Goal: Information Seeking & Learning: Learn about a topic

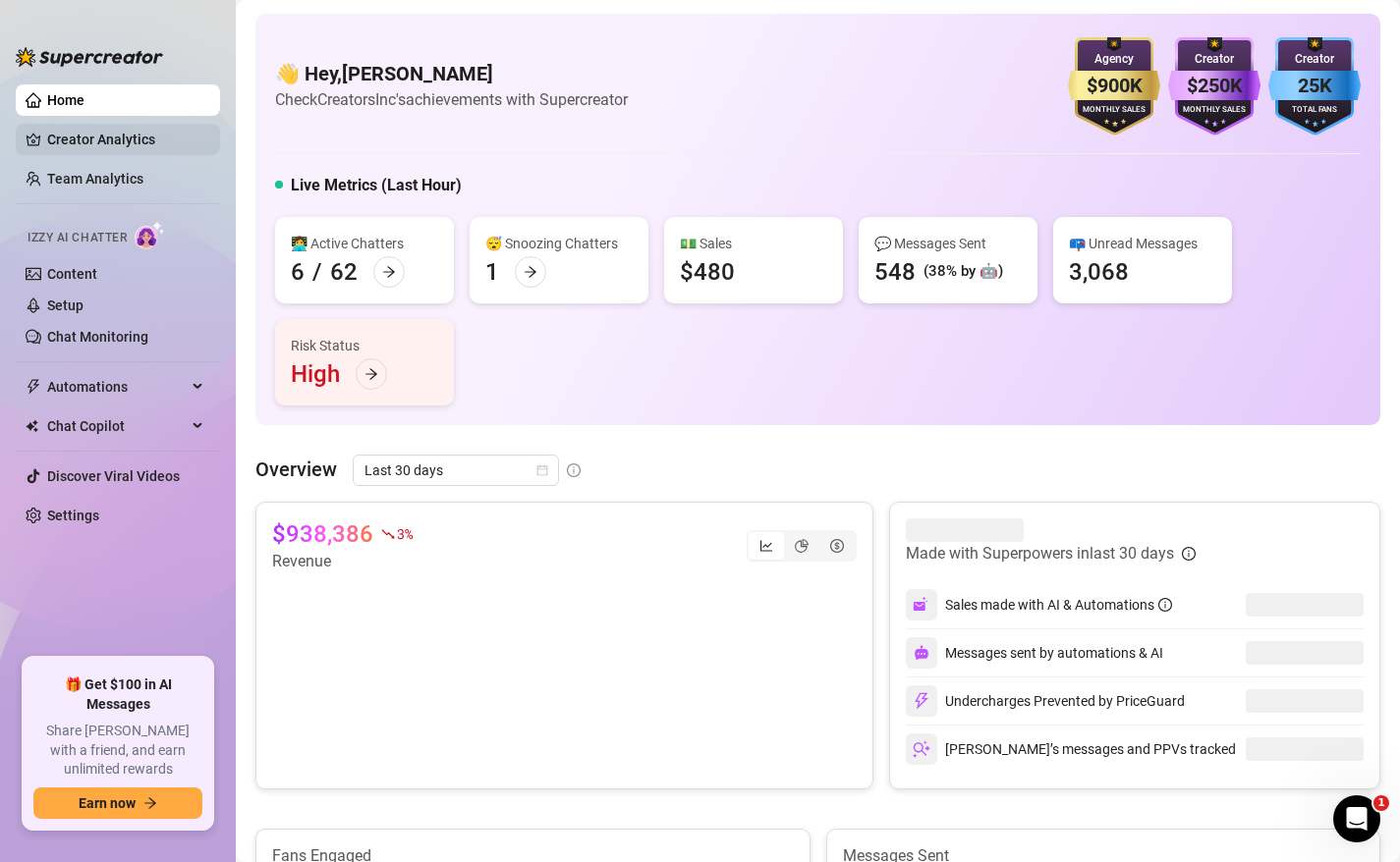
click at [122, 139] on link "Creator Analytics" at bounding box center [126, 140] width 158 height 31
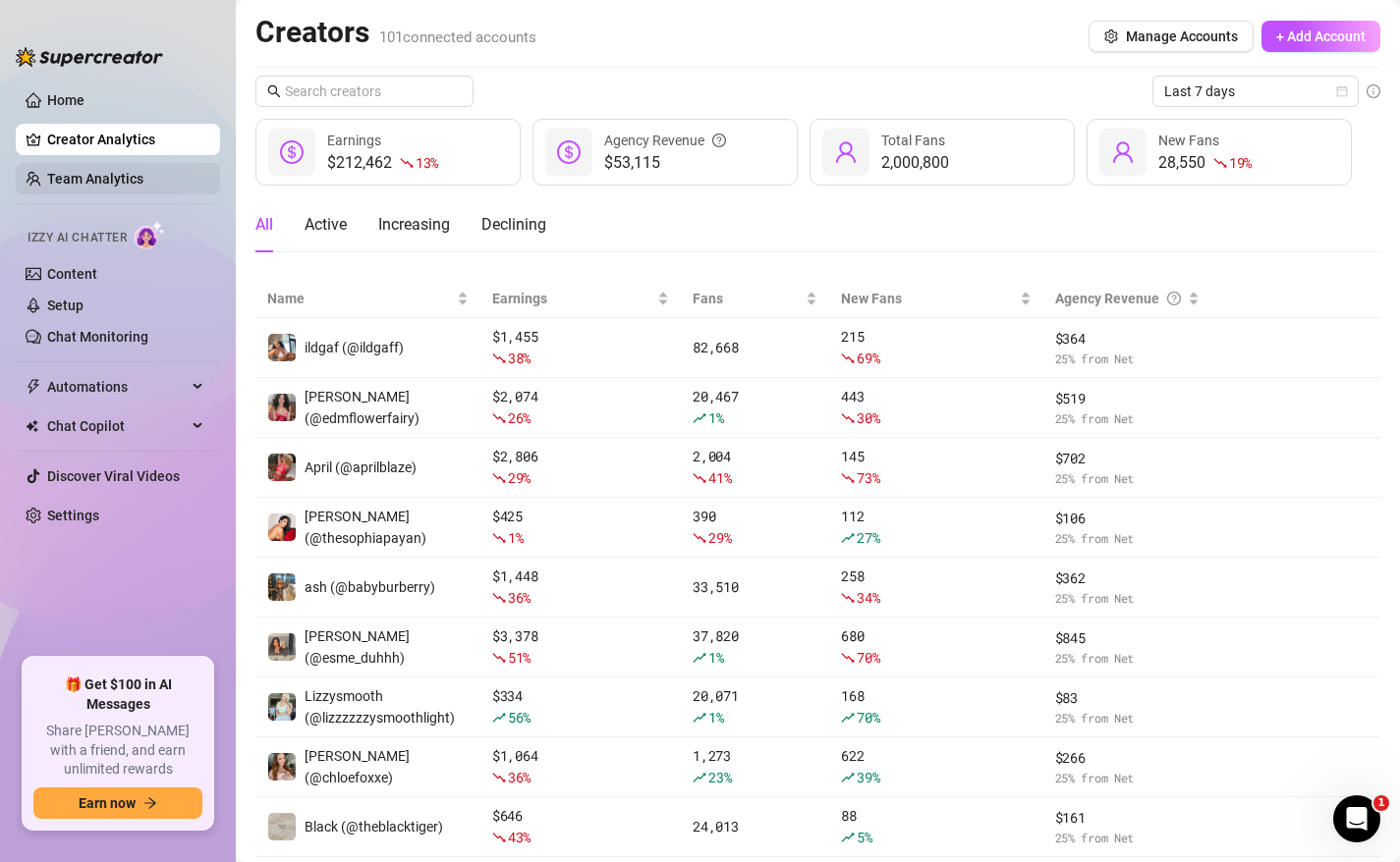
click at [106, 174] on link "Team Analytics" at bounding box center [95, 179] width 96 height 16
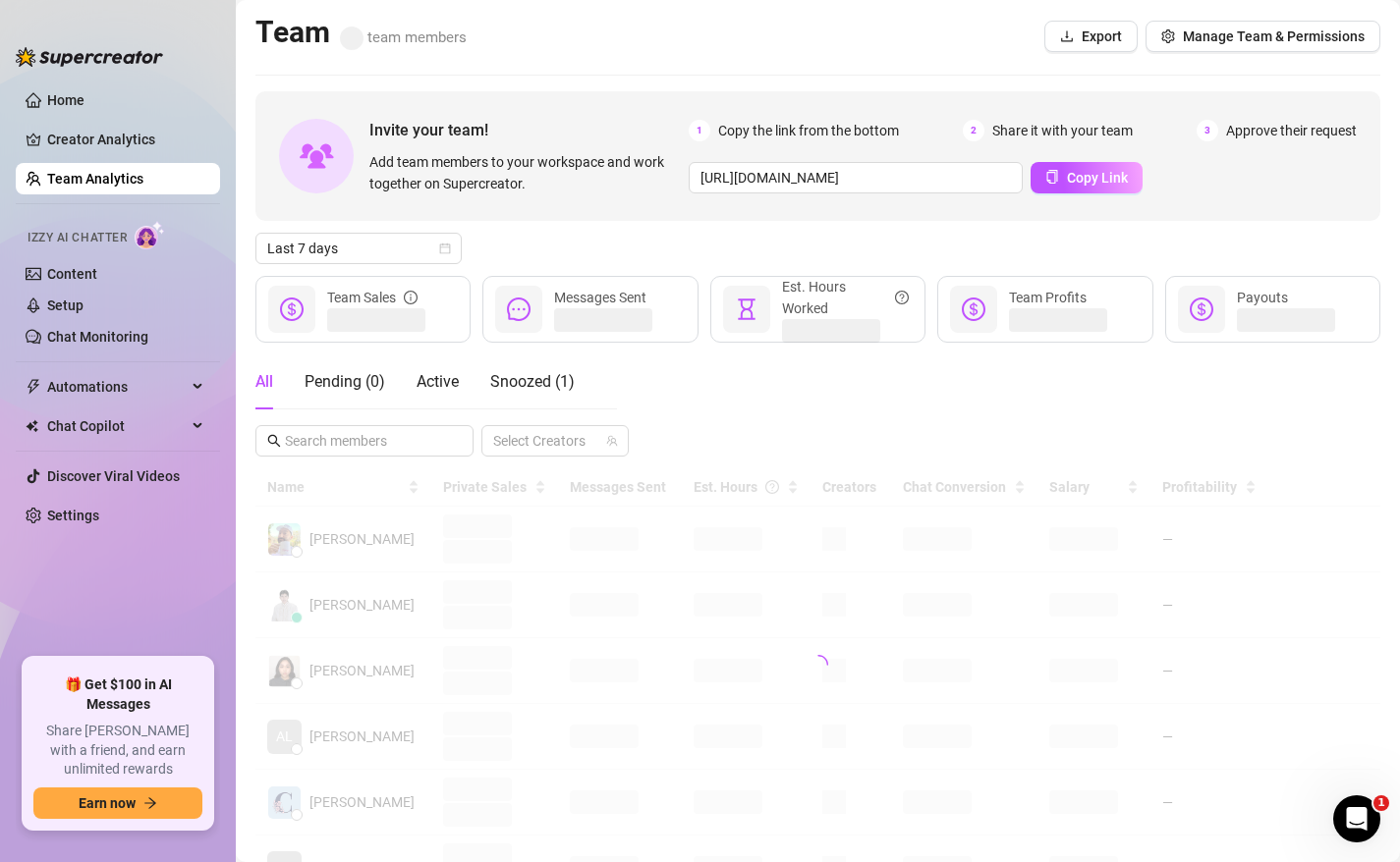
click at [193, 616] on ul "Home Creator Analytics Team Analytics Izzy AI Chatter Content Setup Chat Monito…" at bounding box center [118, 363] width 205 height 574
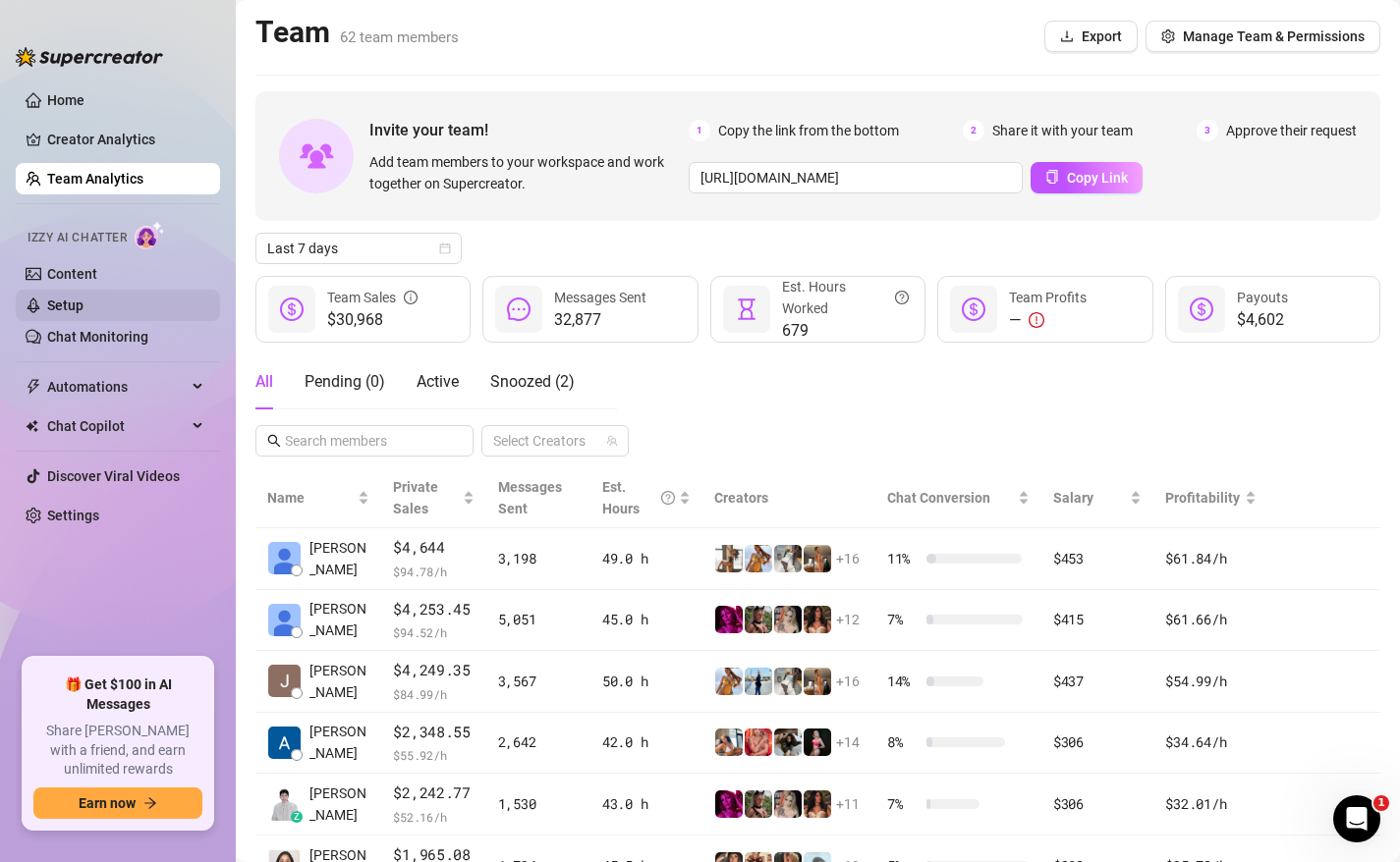
click at [84, 313] on link "Setup" at bounding box center [65, 305] width 36 height 16
click at [72, 308] on link "Setup" at bounding box center [65, 305] width 36 height 16
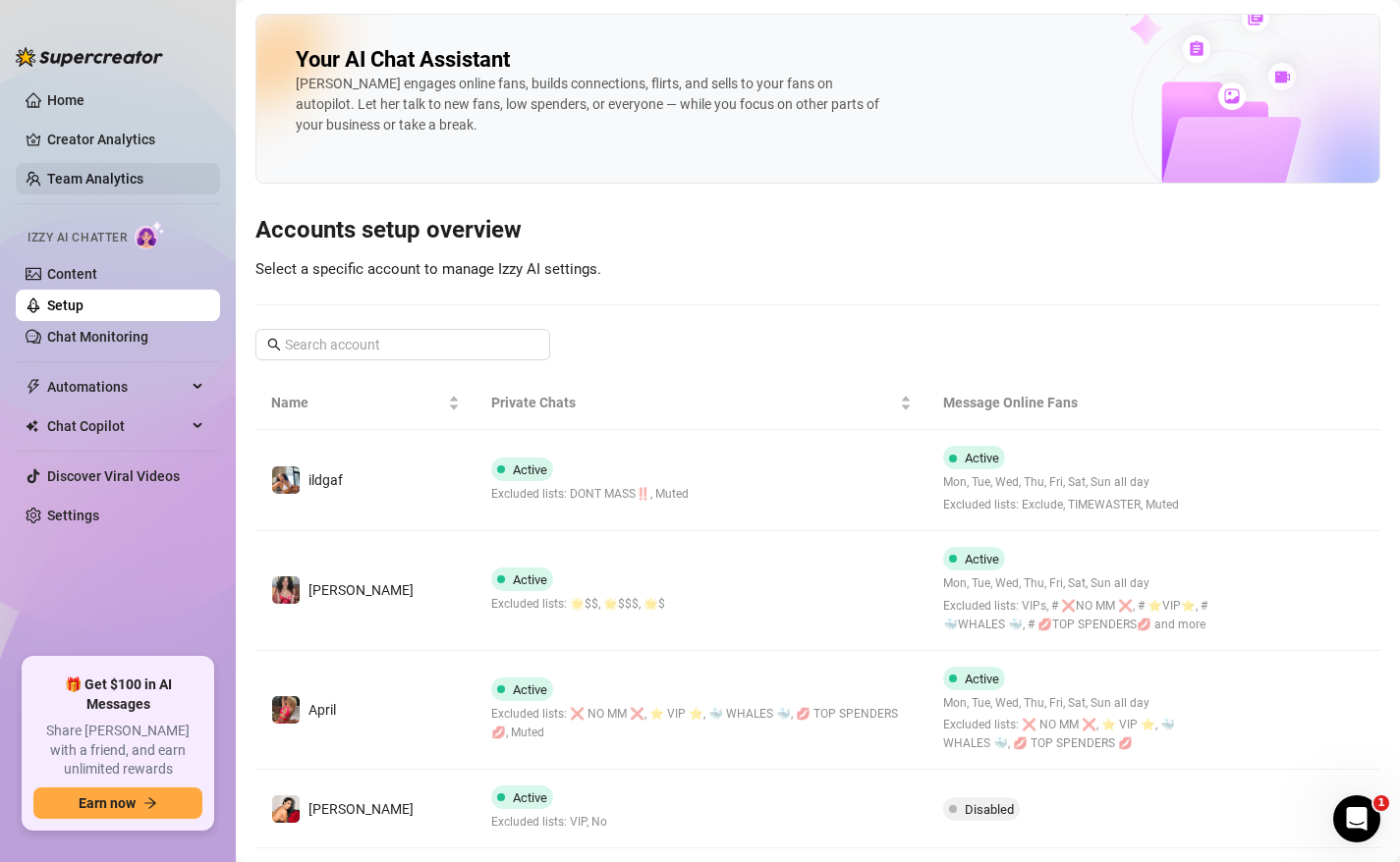
click at [63, 175] on link "Team Analytics" at bounding box center [95, 179] width 96 height 16
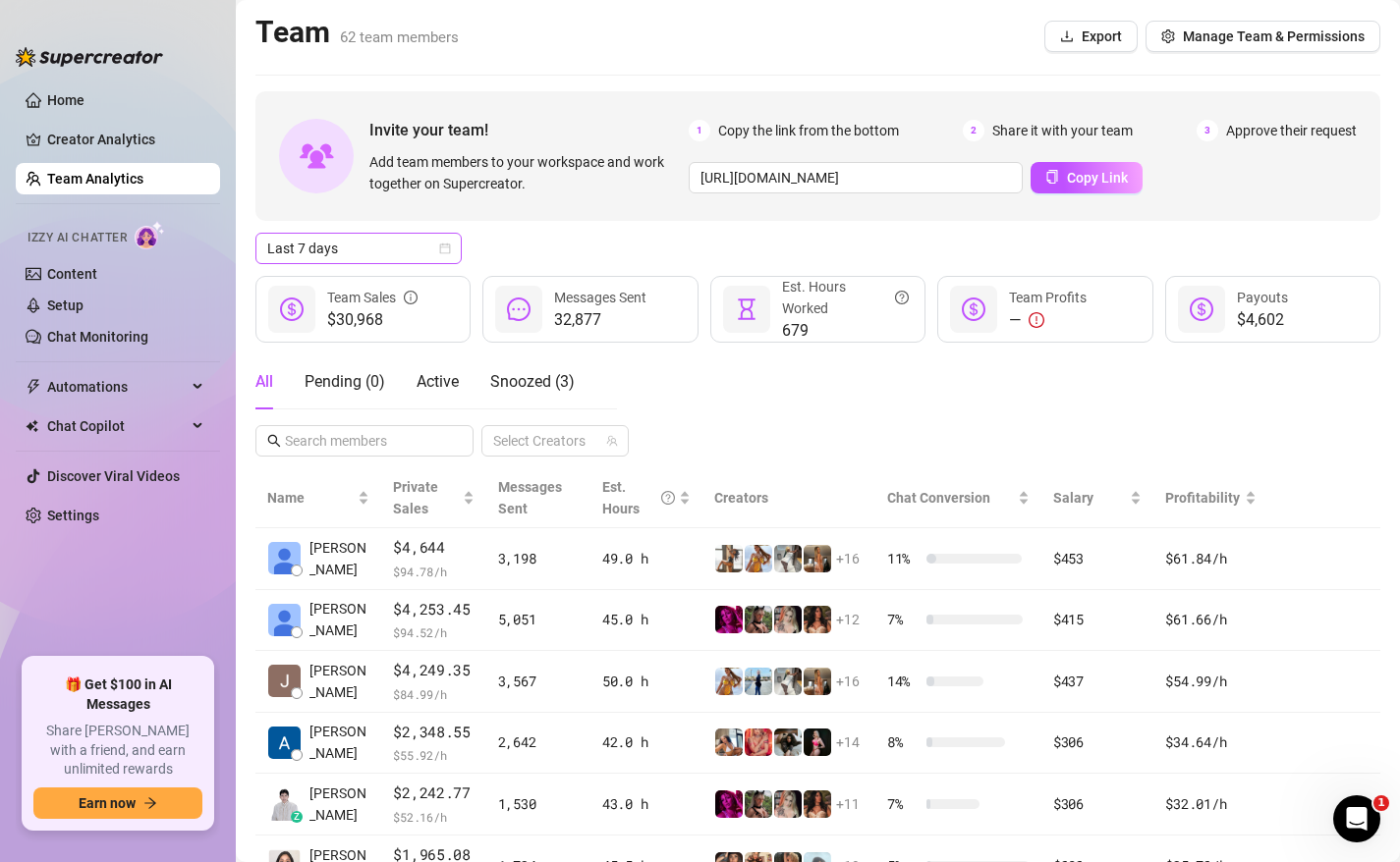
click at [427, 243] on span "Last 7 days" at bounding box center [358, 249] width 183 height 30
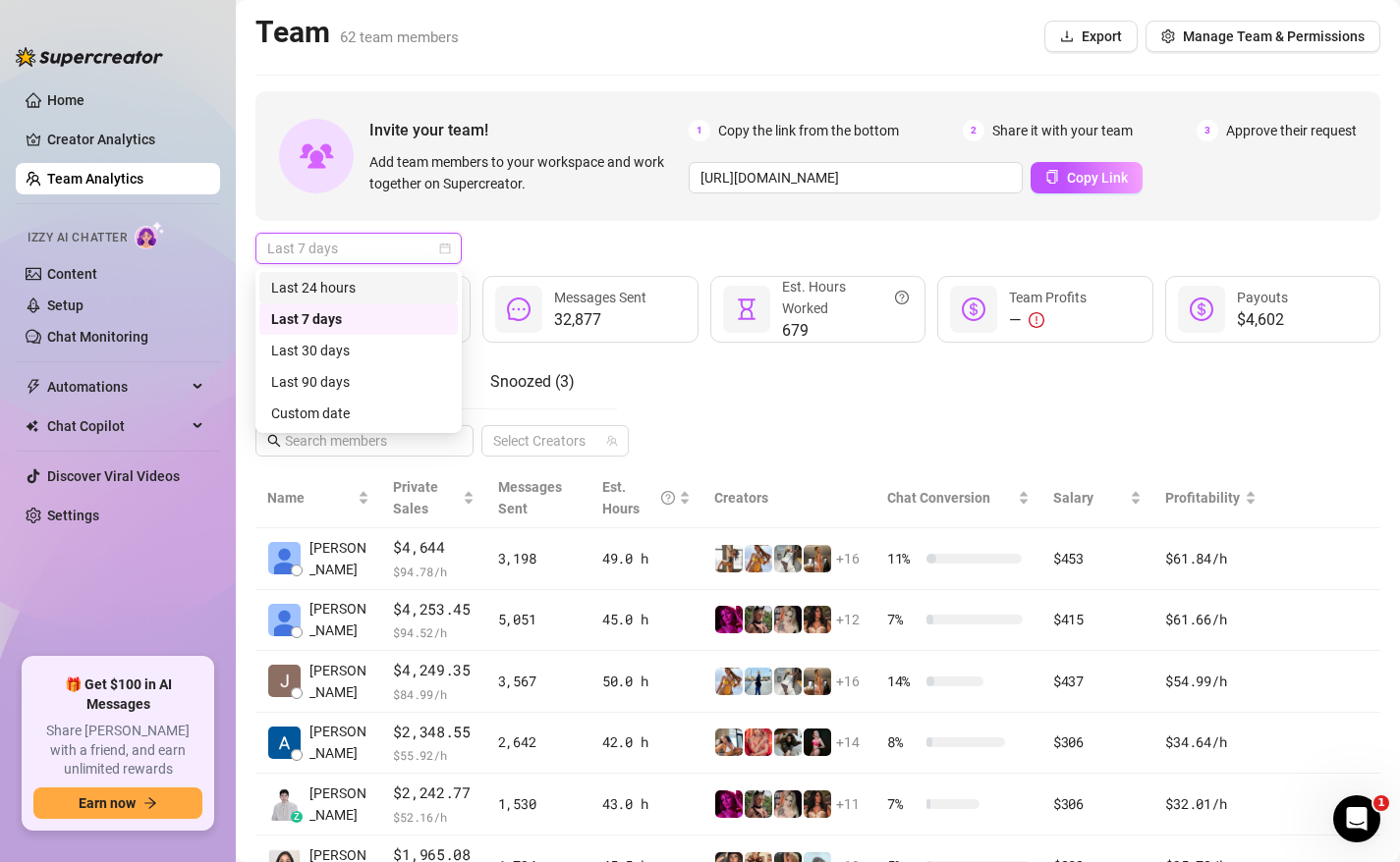
click at [405, 290] on div "Last 24 hours" at bounding box center [358, 287] width 175 height 22
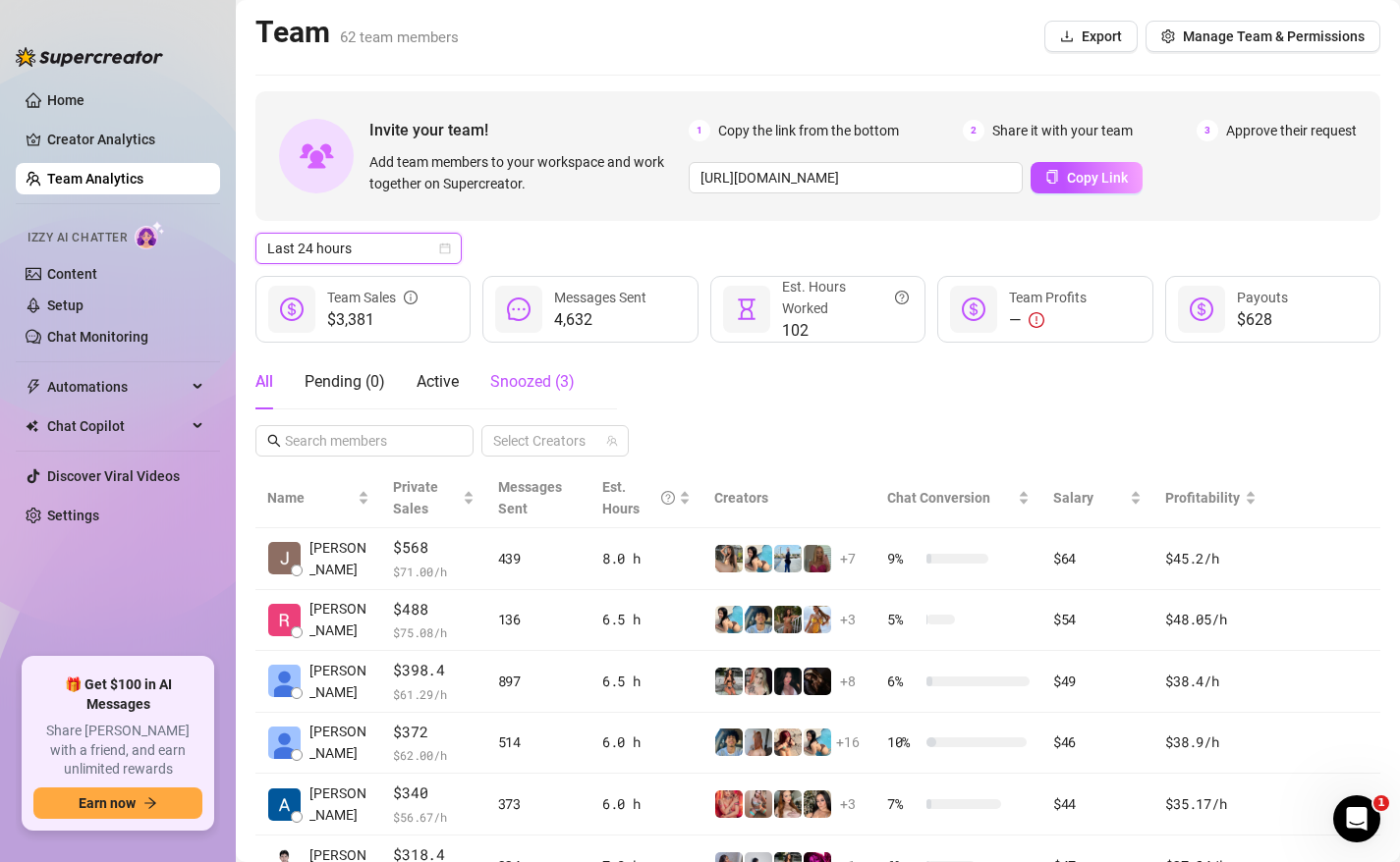
click at [541, 377] on span "Snoozed ( 3 )" at bounding box center [533, 381] width 85 height 19
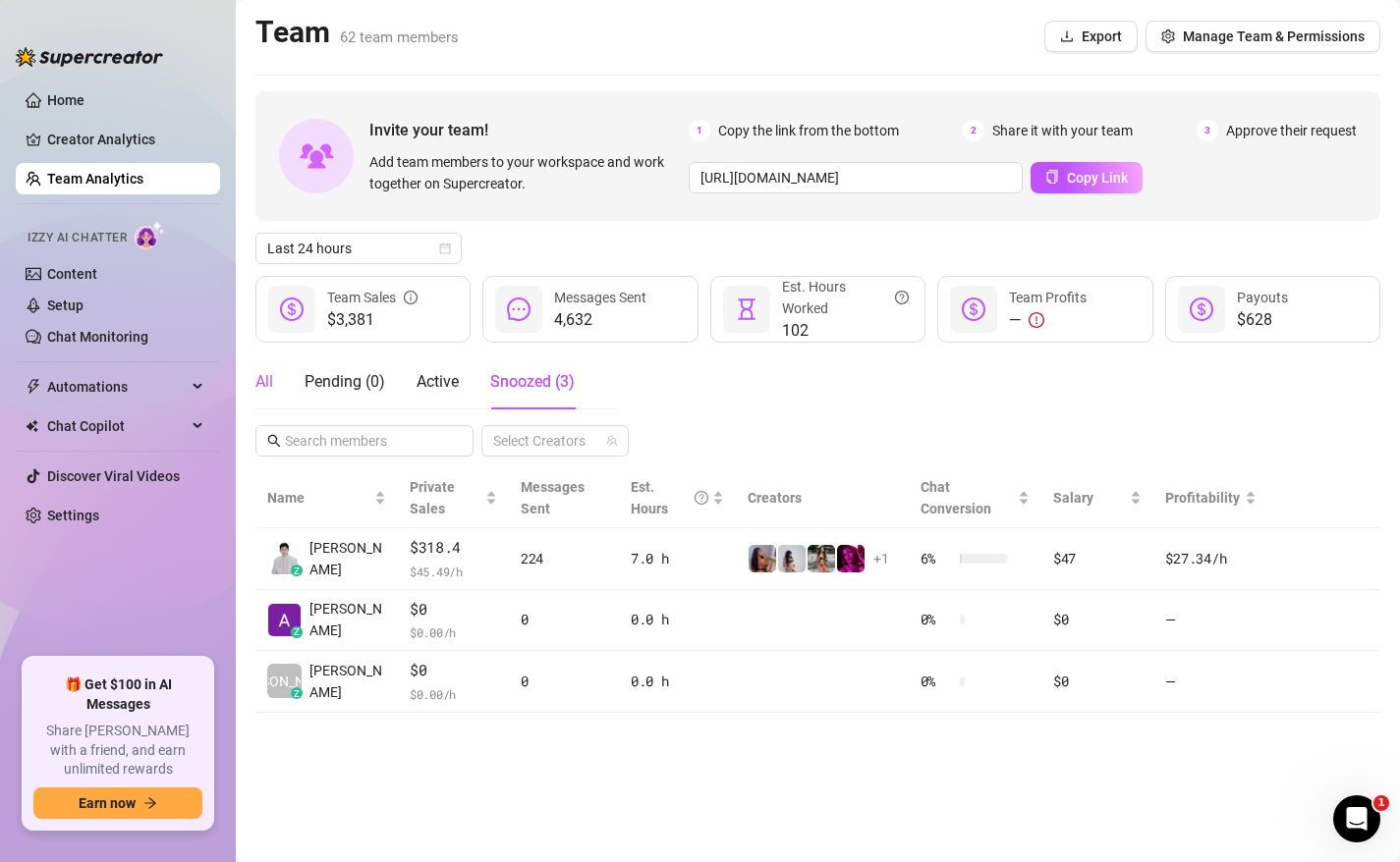
click at [263, 385] on div "All" at bounding box center [264, 382] width 18 height 24
